Goal: Check status

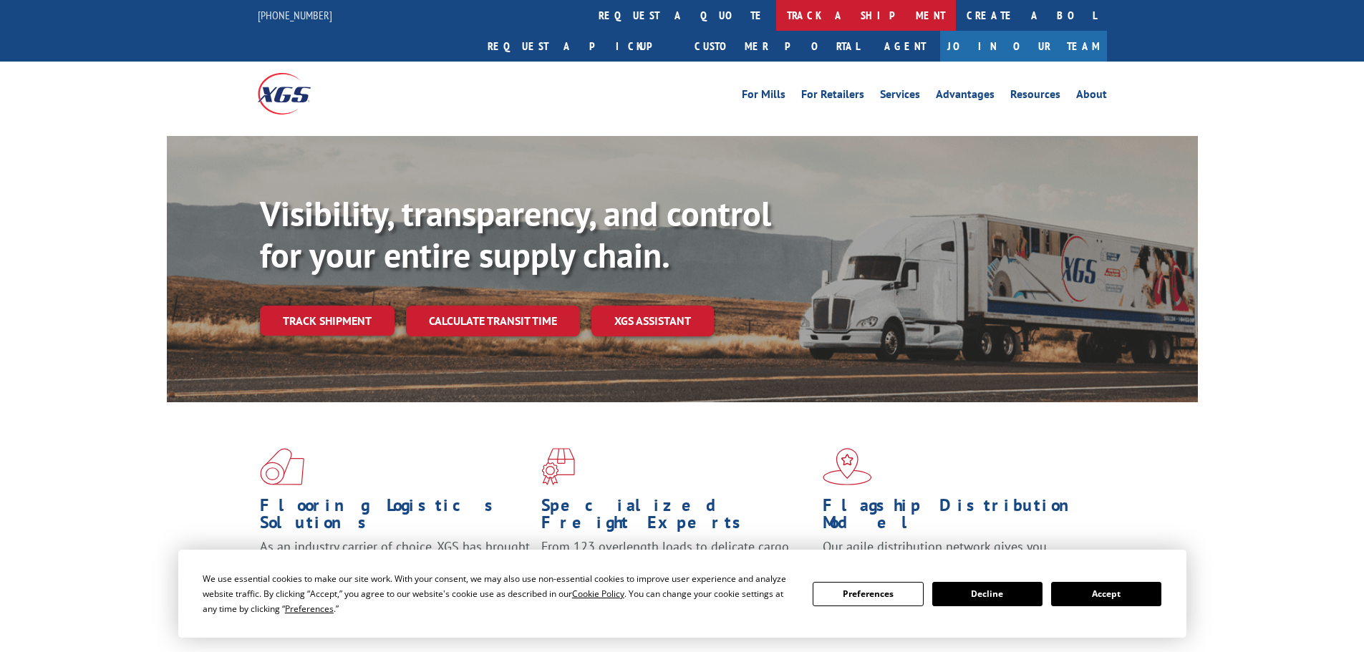
click at [776, 11] on link "track a shipment" at bounding box center [866, 15] width 180 height 31
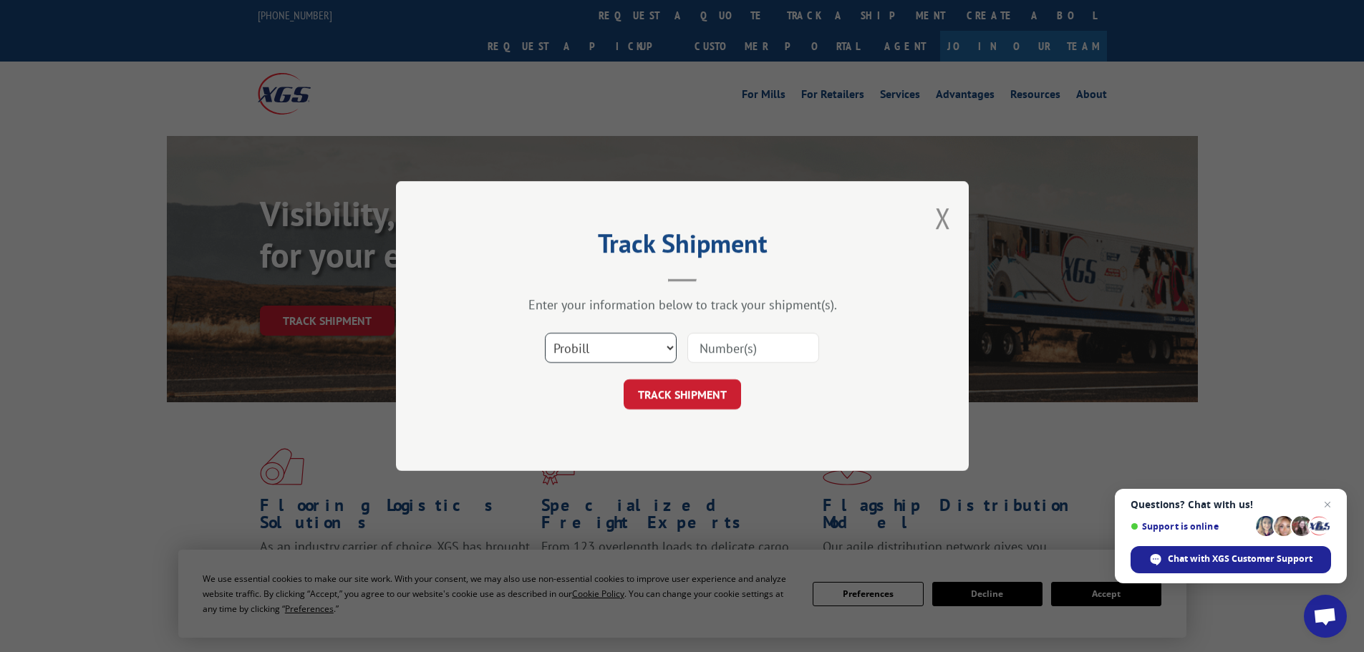
click at [585, 343] on select "Select category... Probill BOL PO" at bounding box center [611, 348] width 132 height 30
click at [545, 333] on select "Select category... Probill BOL PO" at bounding box center [611, 348] width 132 height 30
click at [722, 348] on input at bounding box center [753, 348] width 132 height 30
paste input "464607"
type input "464607"
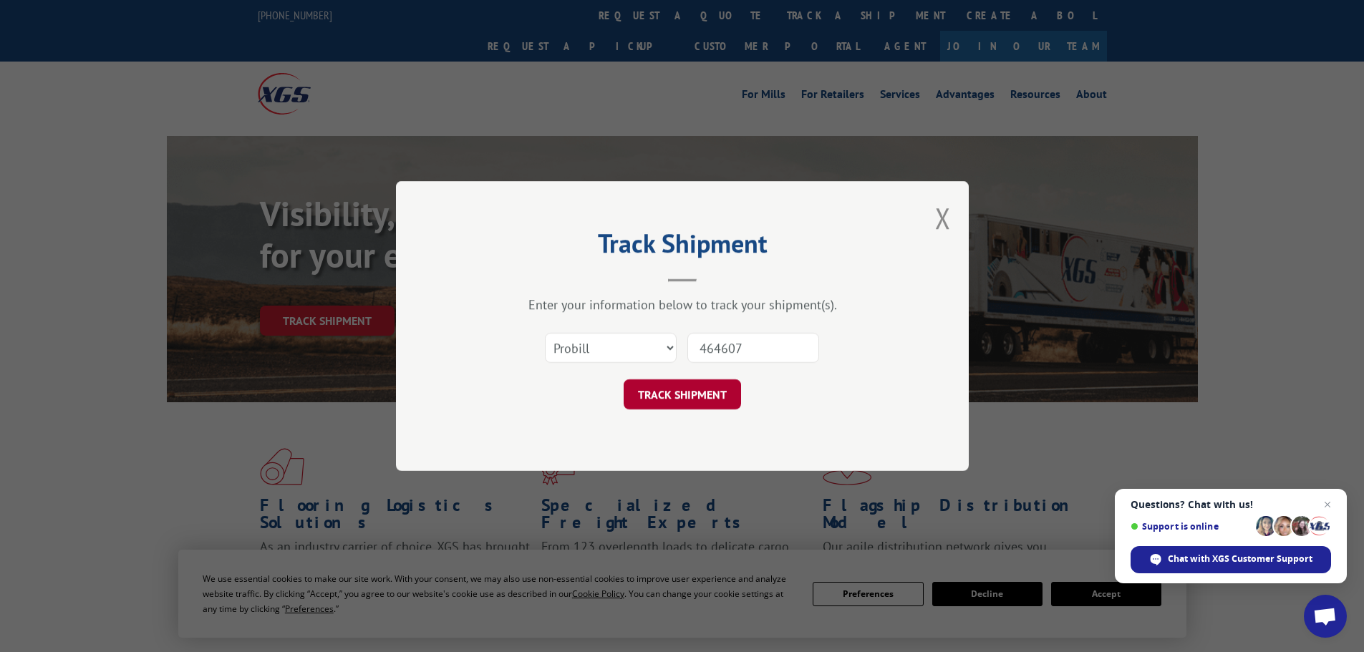
click at [722, 400] on button "TRACK SHIPMENT" at bounding box center [682, 394] width 117 height 30
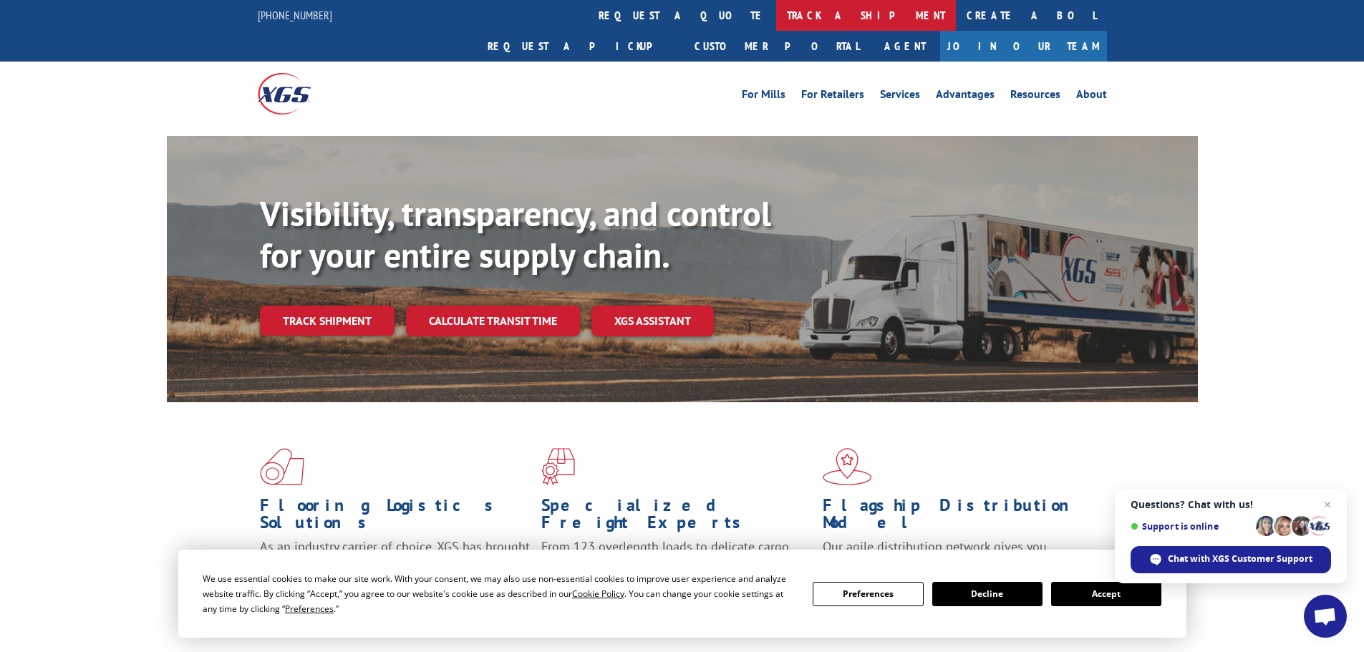
click at [776, 12] on link "track a shipment" at bounding box center [866, 15] width 180 height 31
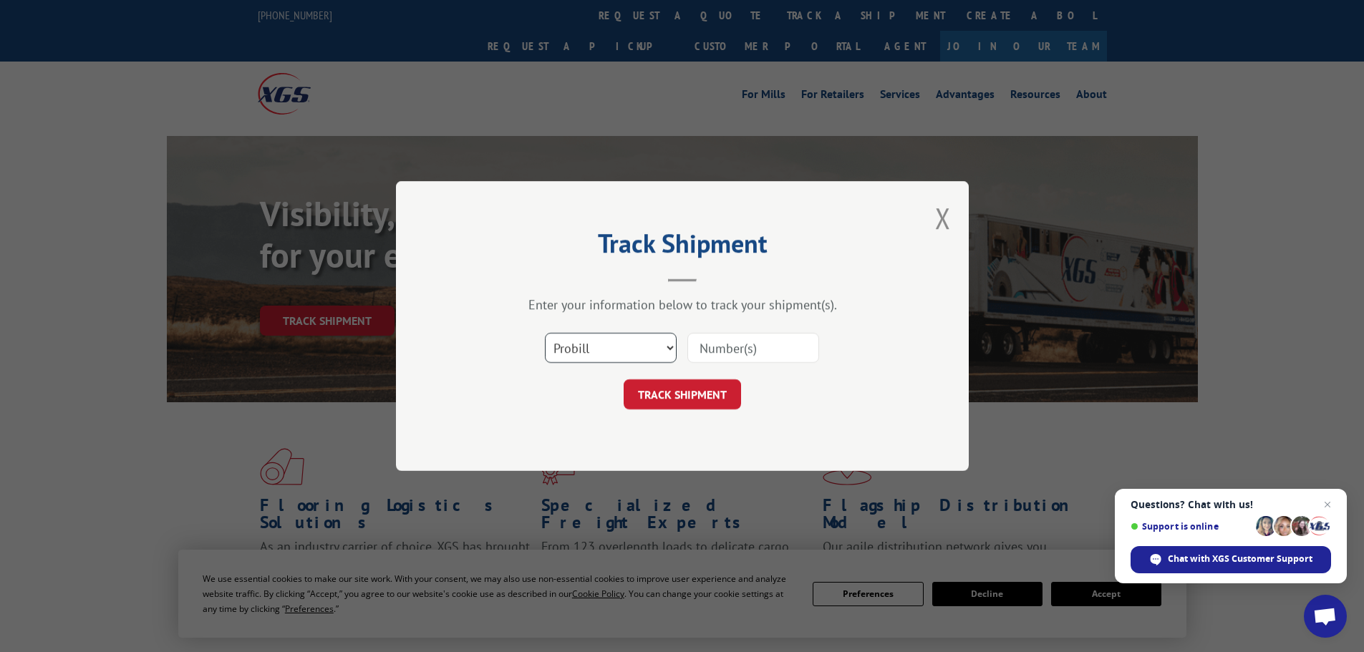
click at [584, 340] on select "Select category... Probill BOL PO" at bounding box center [611, 348] width 132 height 30
select select "bol"
click at [545, 333] on select "Select category... Probill BOL PO" at bounding box center [611, 348] width 132 height 30
click at [699, 347] on input at bounding box center [753, 348] width 132 height 30
paste input "464607"
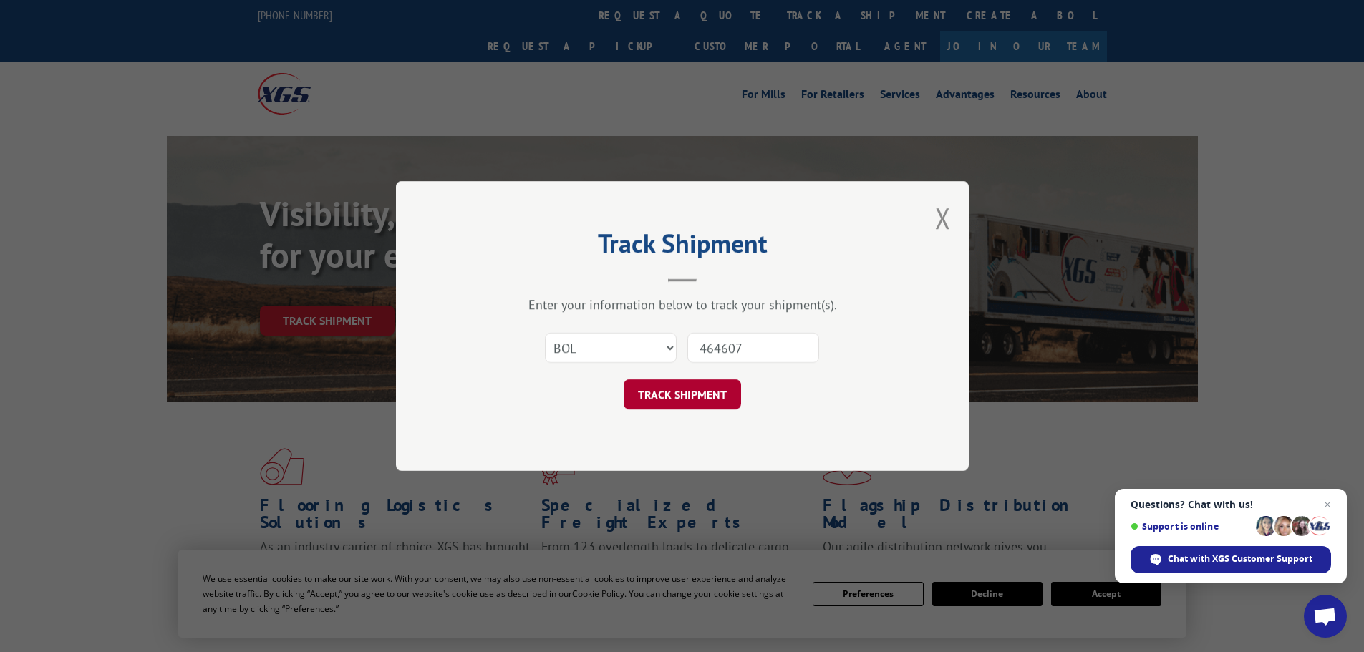
type input "464607"
click at [687, 389] on button "TRACK SHIPMENT" at bounding box center [682, 394] width 117 height 30
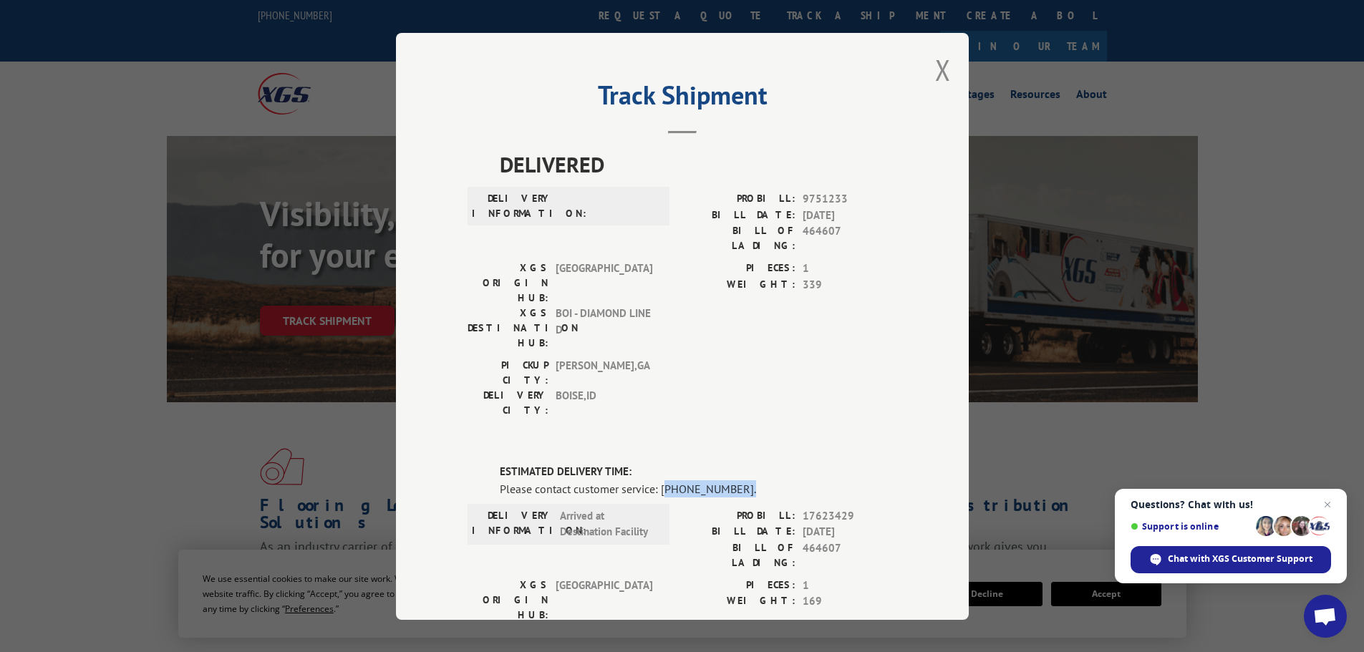
drag, startPoint x: 673, startPoint y: 406, endPoint x: 733, endPoint y: 407, distance: 60.1
click at [733, 480] on div "Please contact customer service: (844) 947-7447." at bounding box center [698, 488] width 397 height 17
drag, startPoint x: 657, startPoint y: 410, endPoint x: 734, endPoint y: 412, distance: 77.4
click at [734, 480] on div "Please contact customer service: (844) 947-7447." at bounding box center [698, 488] width 397 height 17
copy div "(844) 947-7447."
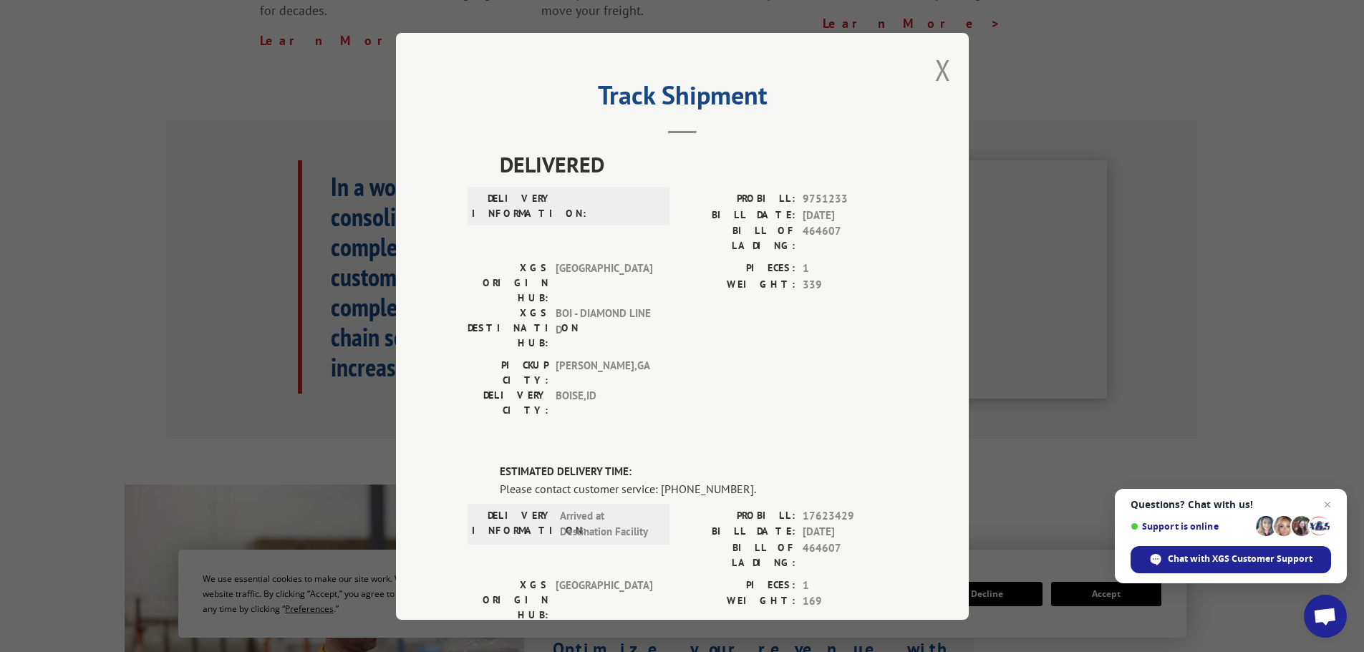
click at [921, 69] on div "Track Shipment DELIVERED DELIVERY INFORMATION: PROBILL: 9751233 BILL DATE: 01/2…" at bounding box center [682, 326] width 573 height 587
click at [947, 72] on div "Track Shipment DELIVERED DELIVERY INFORMATION: PROBILL: 9751233 BILL DATE: 01/2…" at bounding box center [682, 326] width 573 height 587
